Goal: Task Accomplishment & Management: Use online tool/utility

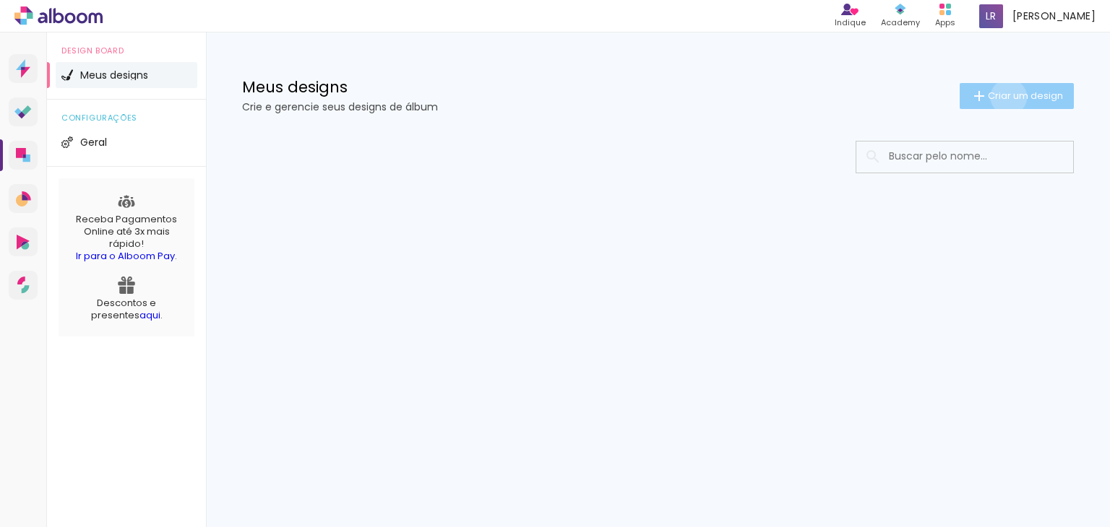
click at [1005, 97] on span "Criar um design" at bounding box center [1024, 95] width 75 height 9
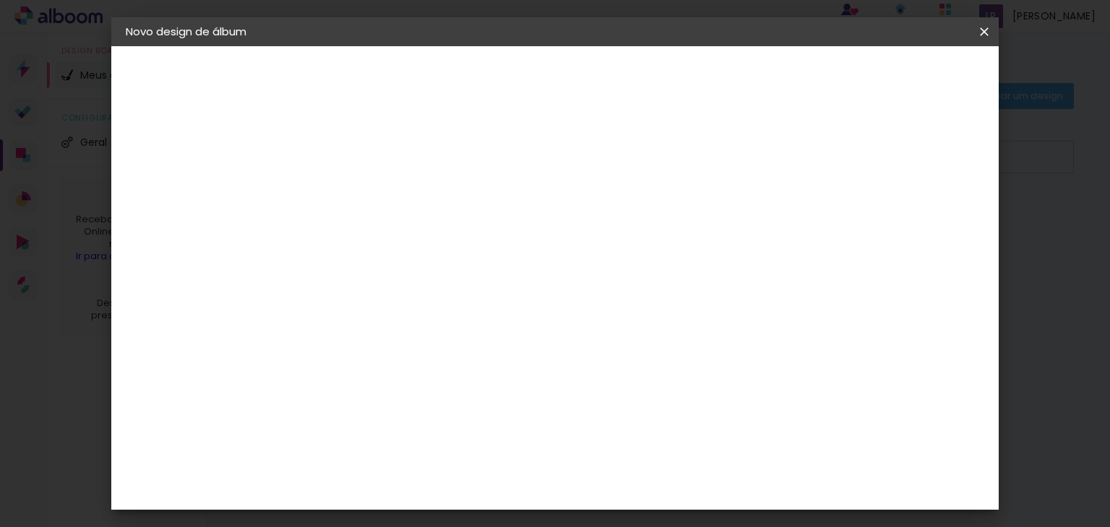
drag, startPoint x: 734, startPoint y: 215, endPoint x: 750, endPoint y: 176, distance: 42.1
click at [403, 176] on div at bounding box center [362, 194] width 82 height 109
drag, startPoint x: 750, startPoint y: 176, endPoint x: 743, endPoint y: 186, distance: 13.0
click at [367, 186] on paper-input-container "Título do álbum" at bounding box center [362, 194] width 10 height 37
click at [362, 186] on input at bounding box center [362, 194] width 0 height 22
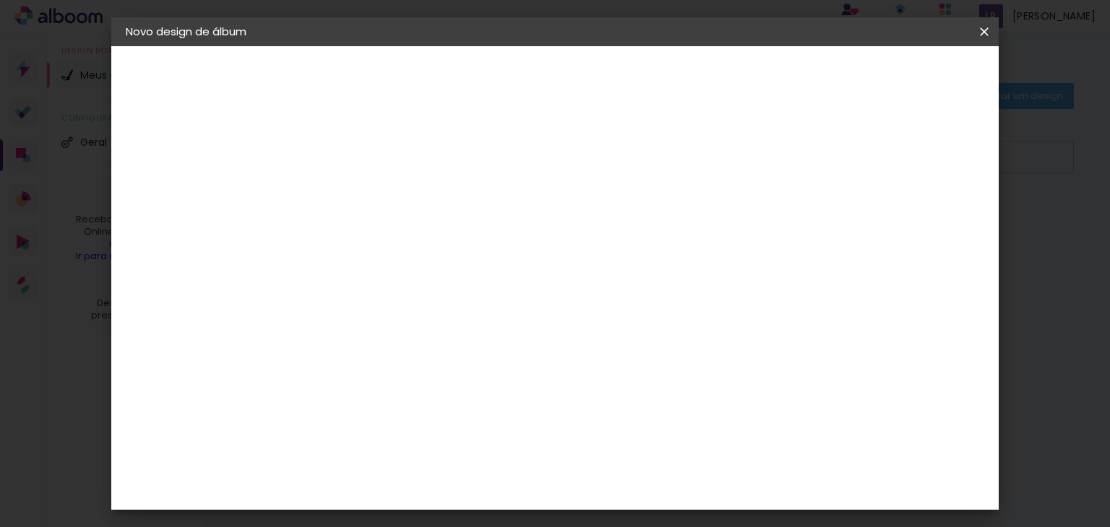
click at [425, 169] on div "Informações Dê um título ao seu álbum. Avançar" at bounding box center [362, 107] width 126 height 123
click at [982, 35] on iron-icon at bounding box center [983, 32] width 17 height 14
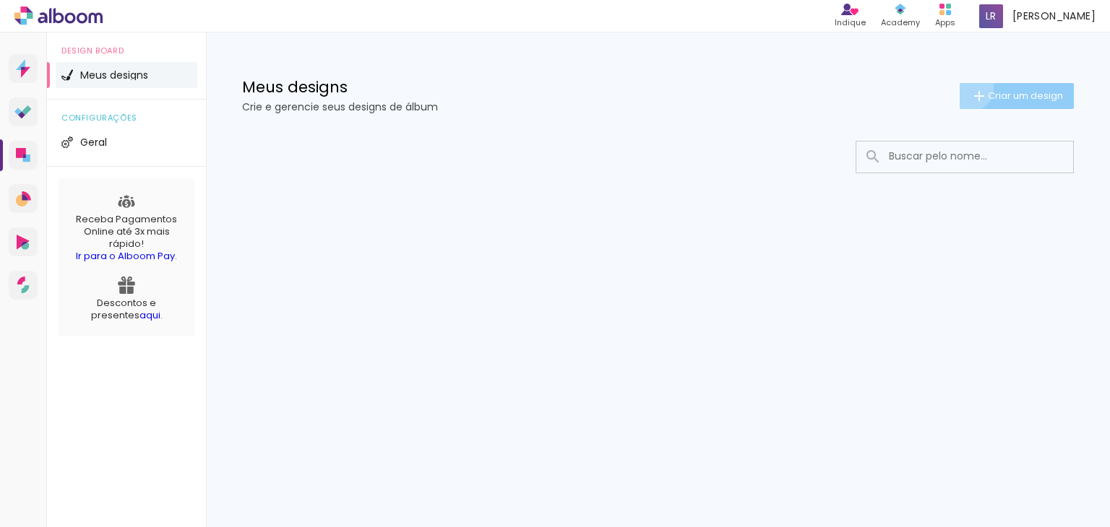
click at [966, 87] on paper-button "Criar um design" at bounding box center [1016, 96] width 114 height 26
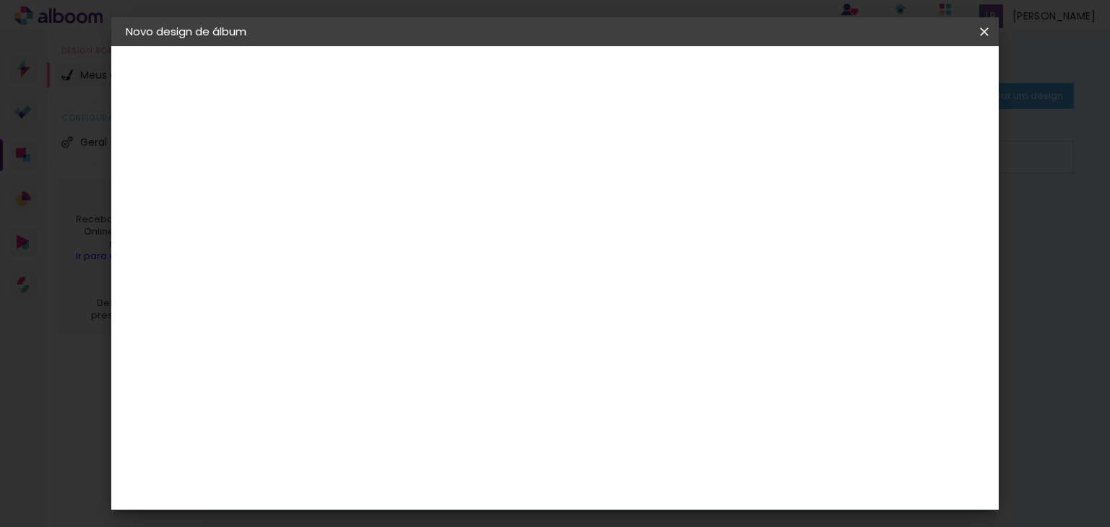
click at [988, 30] on iron-icon at bounding box center [983, 32] width 17 height 14
